Goal: Task Accomplishment & Management: Manage account settings

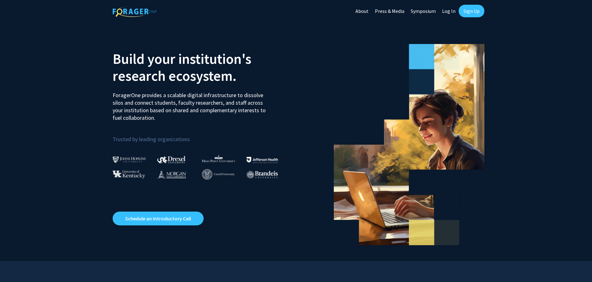
click at [449, 10] on link "Log In" at bounding box center [449, 11] width 20 height 22
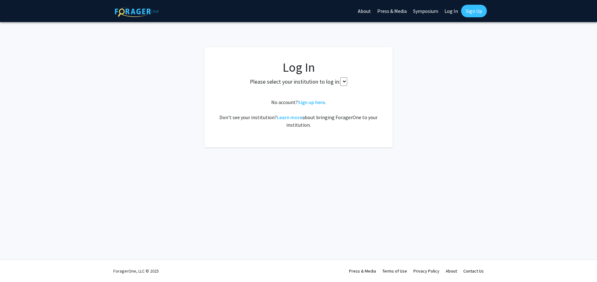
select select
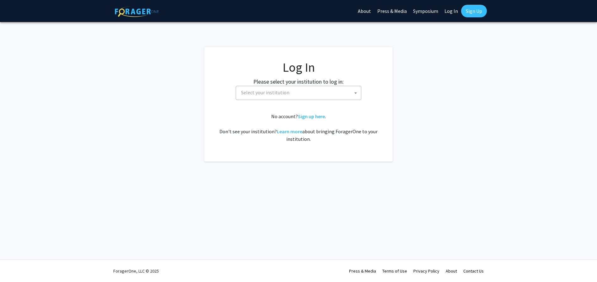
click at [359, 93] on span "Select your institution" at bounding box center [300, 92] width 122 height 13
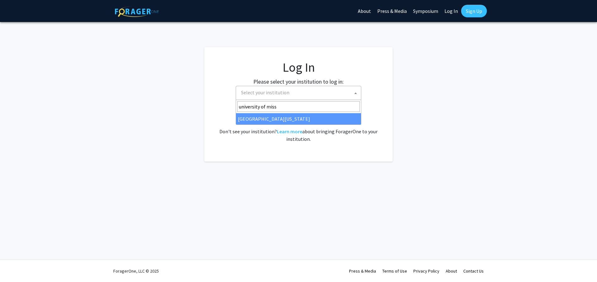
type input "university of miss"
select select "33"
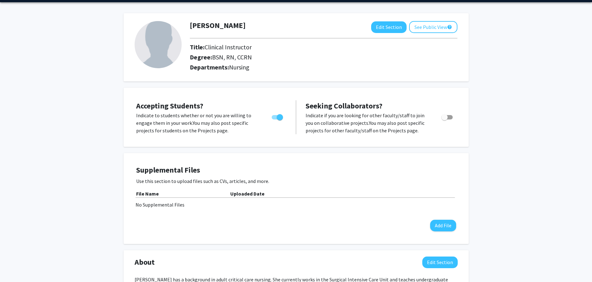
scroll to position [21, 0]
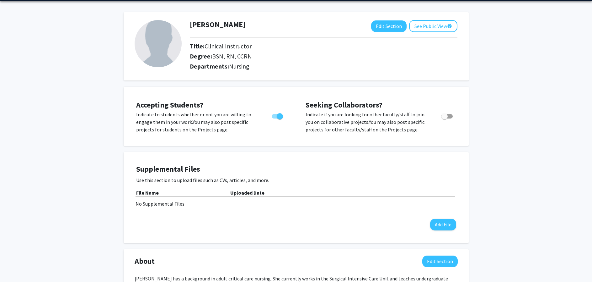
click at [280, 116] on span "Toggle" at bounding box center [280, 116] width 6 height 6
click at [275, 118] on input "Would you like to permit student requests?" at bounding box center [275, 118] width 0 height 0
checkbox input "false"
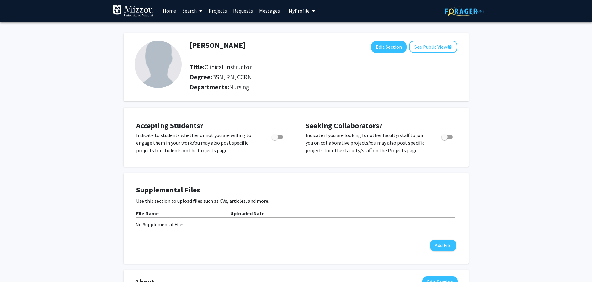
scroll to position [0, 0]
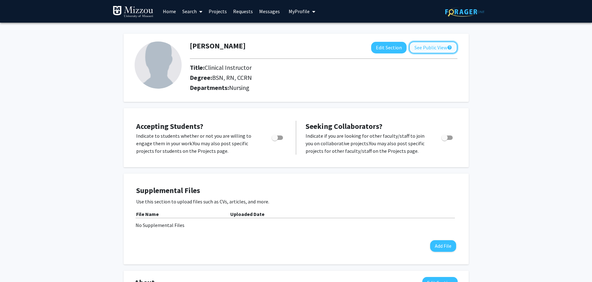
click at [434, 47] on button "See Public View help" at bounding box center [433, 47] width 48 height 12
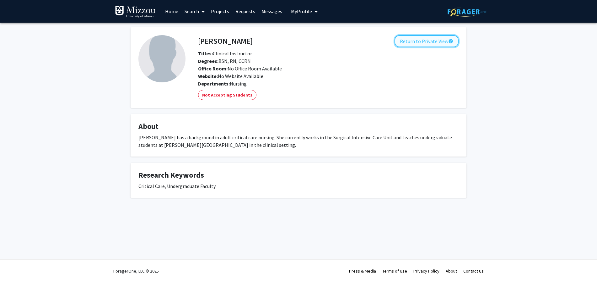
click at [424, 40] on button "Return to Private View help" at bounding box center [427, 41] width 64 height 12
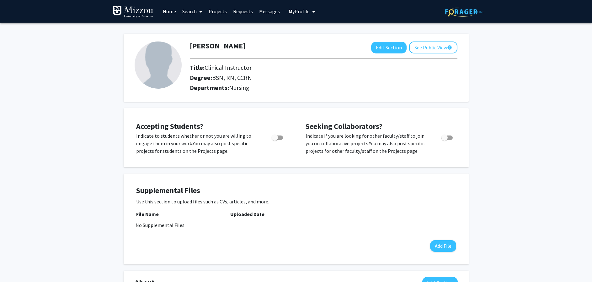
click at [153, 64] on img at bounding box center [158, 64] width 47 height 47
click at [383, 46] on button "Edit Section" at bounding box center [388, 48] width 35 height 12
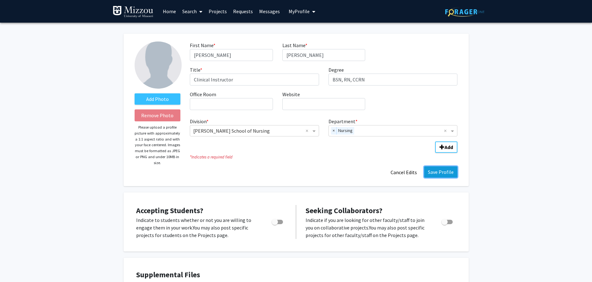
click at [445, 171] on button "Save Profile" at bounding box center [440, 171] width 33 height 11
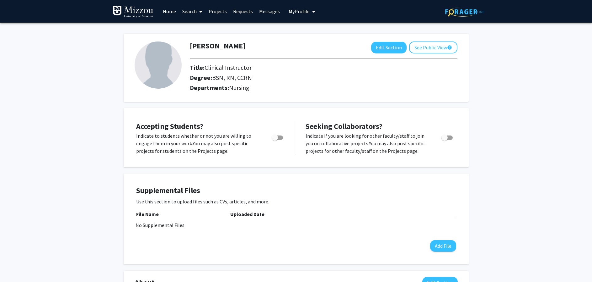
click at [169, 12] on link "Home" at bounding box center [169, 11] width 19 height 22
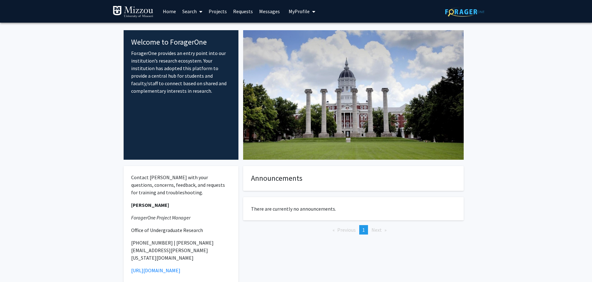
click at [220, 12] on link "Projects" at bounding box center [218, 11] width 24 height 22
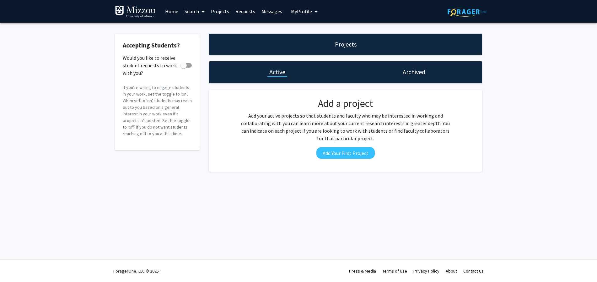
click at [186, 68] on span at bounding box center [184, 65] width 6 height 6
click at [184, 68] on input "Would you like to receive student requests to work with you?" at bounding box center [183, 68] width 0 height 0
checkbox input "true"
